Goal: Task Accomplishment & Management: Use online tool/utility

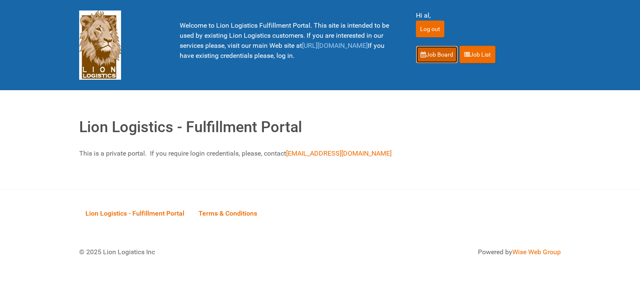
click at [450, 52] on link "Job Board" at bounding box center [437, 55] width 42 height 18
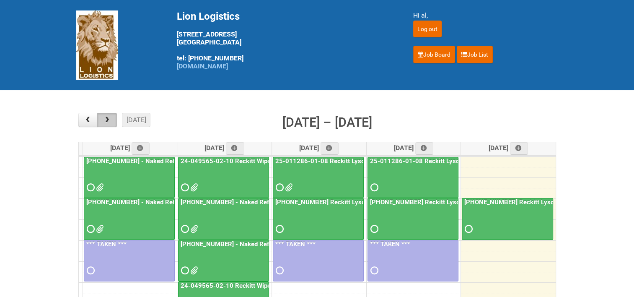
click at [109, 120] on span "button" at bounding box center [107, 119] width 8 height 7
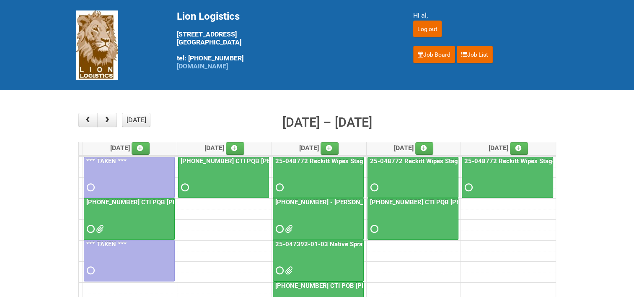
click at [124, 199] on link "25-045890-01 CTI PQB Hellmann's Real US - blinding day" at bounding box center [183, 202] width 196 height 8
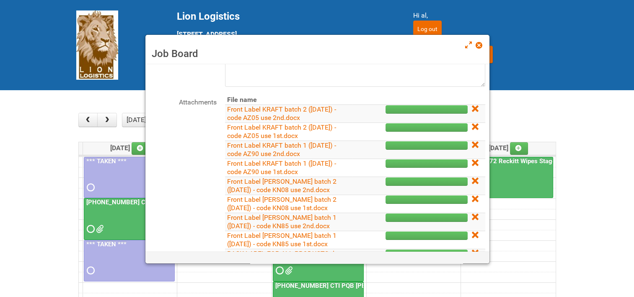
scroll to position [126, 0]
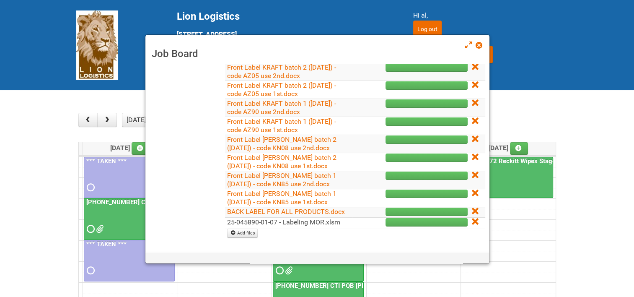
click at [300, 222] on link "25-045890-01-07 - Labeling MOR.xlsm" at bounding box center [283, 222] width 113 height 8
click at [478, 44] on span at bounding box center [479, 45] width 6 height 6
